Goal: Check status

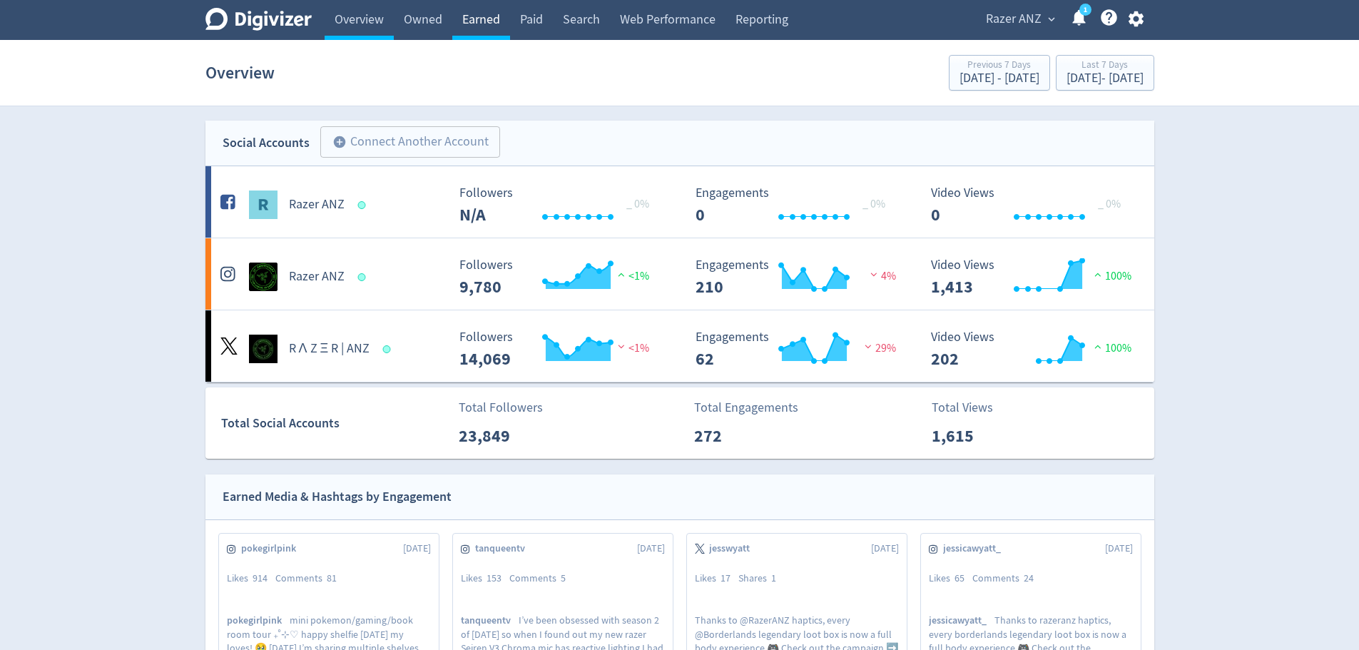
click at [475, 10] on link "Earned" at bounding box center [481, 20] width 58 height 40
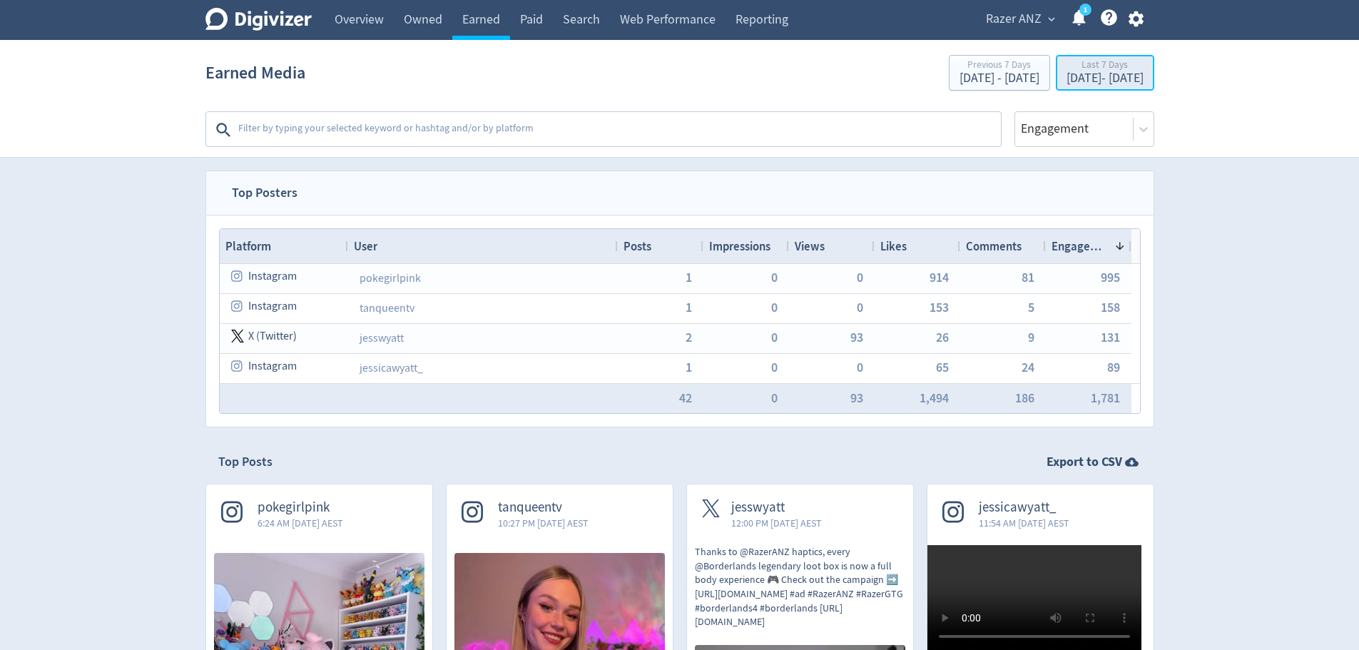
click at [1067, 80] on div "[DATE] - [DATE]" at bounding box center [1105, 78] width 77 height 13
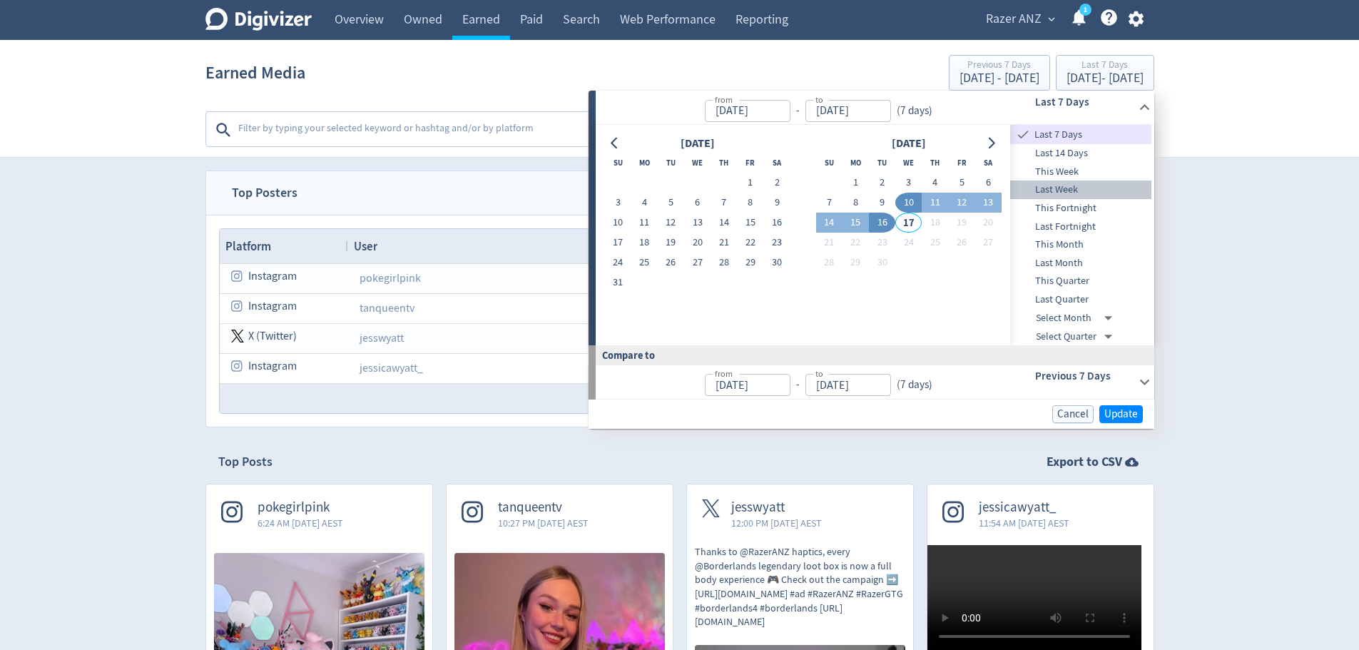
click at [1075, 186] on span "Last Week" at bounding box center [1080, 190] width 141 height 16
type input "[DATE]"
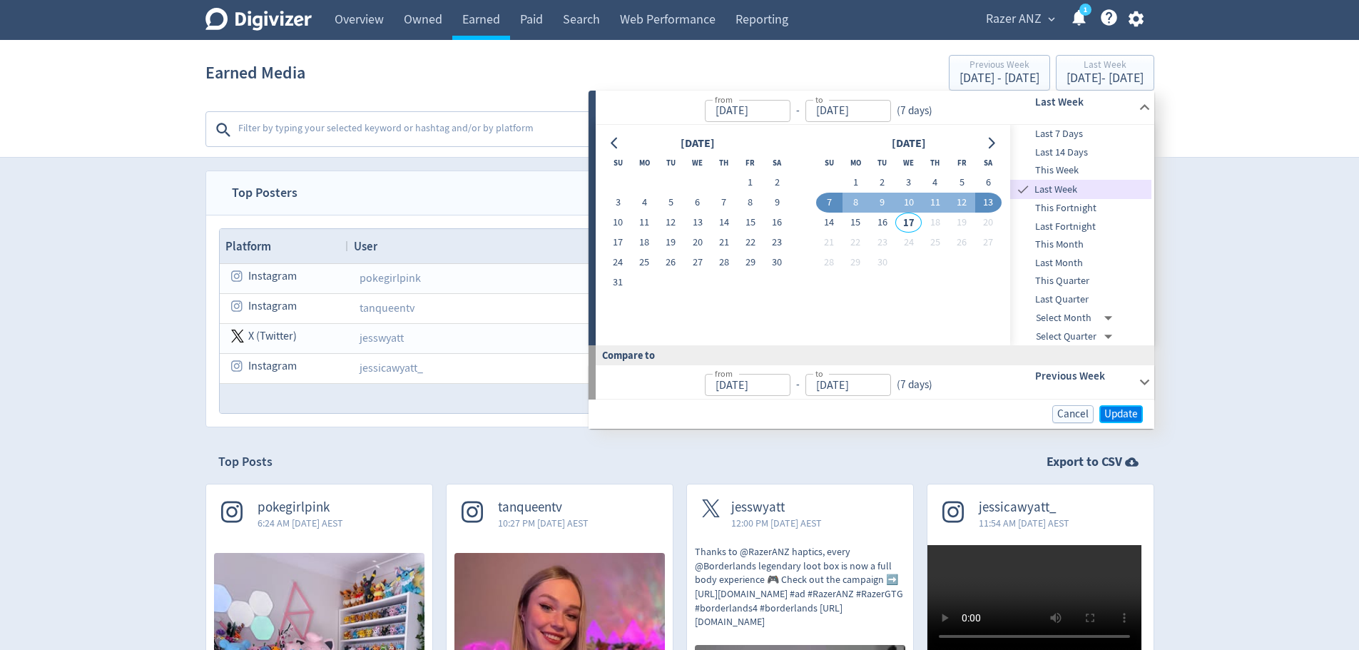
click at [1118, 413] on span "Update" at bounding box center [1122, 414] width 34 height 11
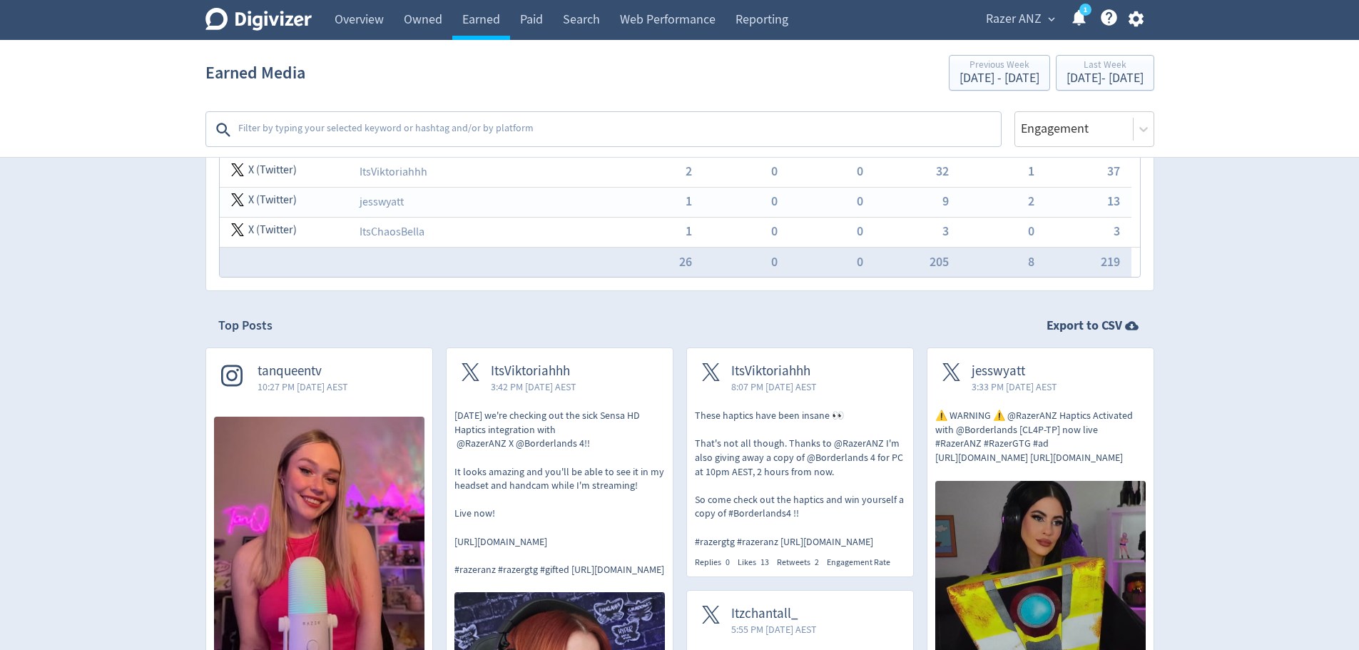
scroll to position [285, 0]
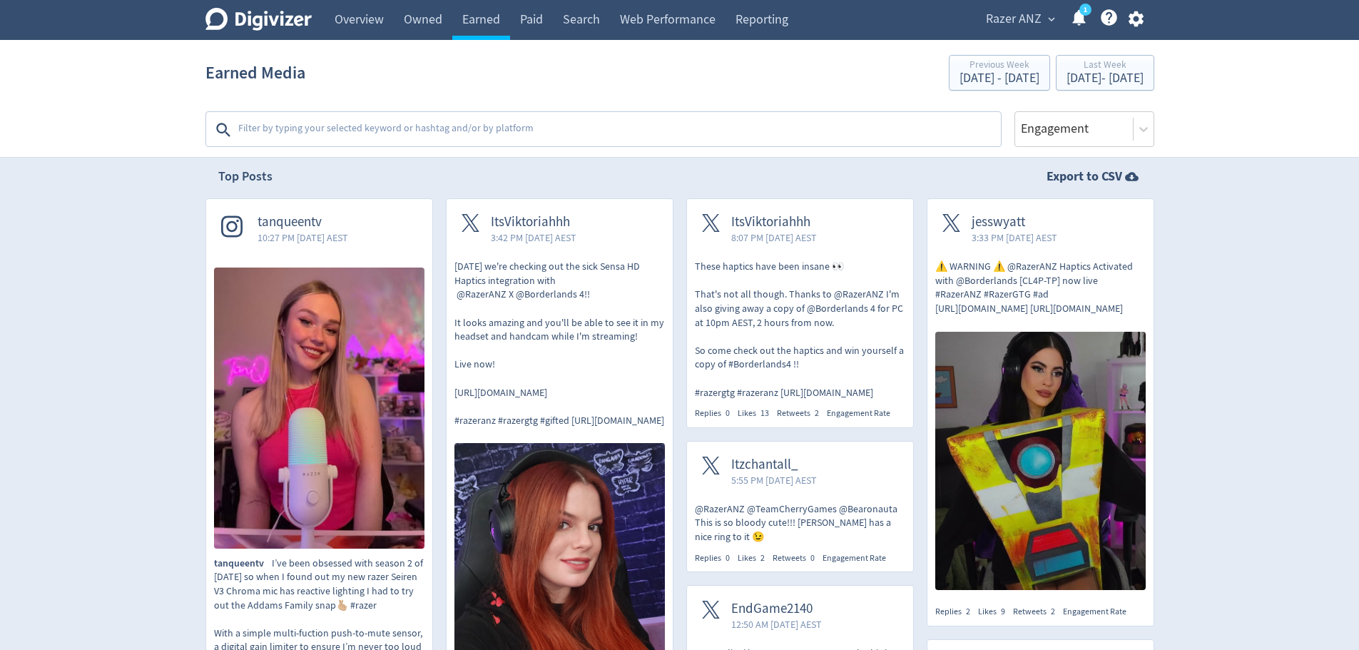
click at [332, 235] on span "10:27 PM [DATE] AEST" at bounding box center [303, 237] width 91 height 14
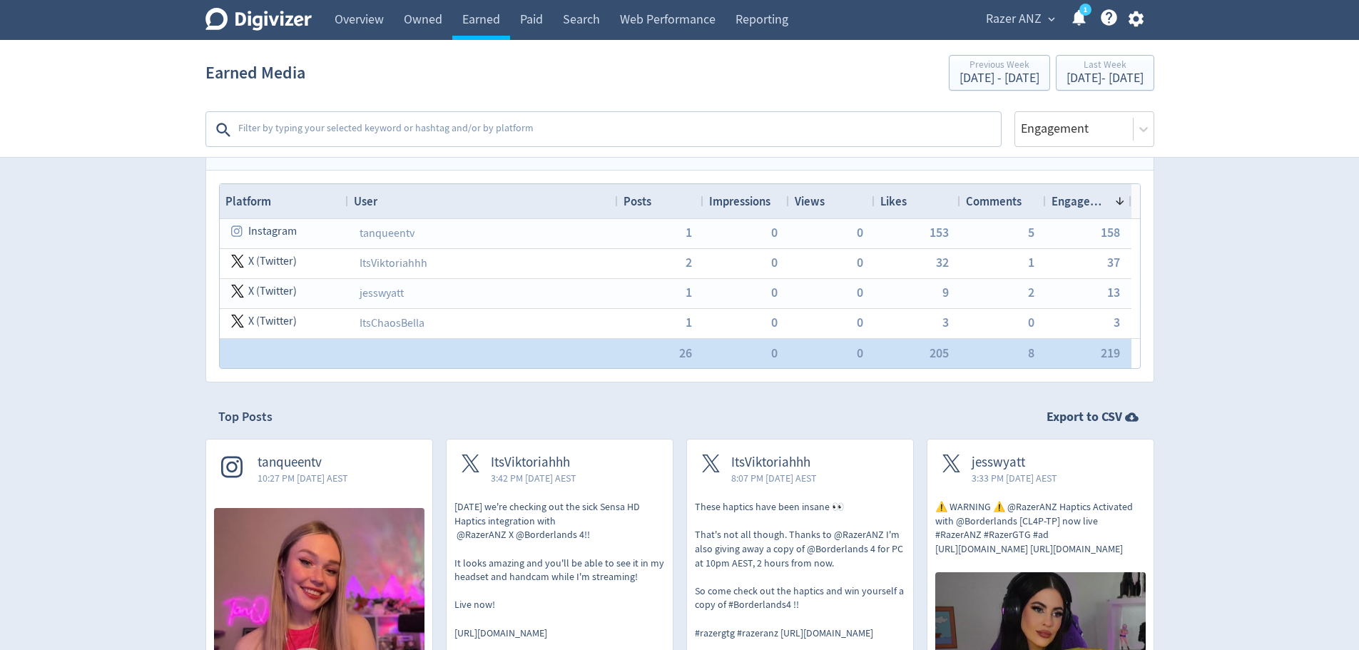
scroll to position [0, 0]
